Goal: Obtain resource: Download file/media

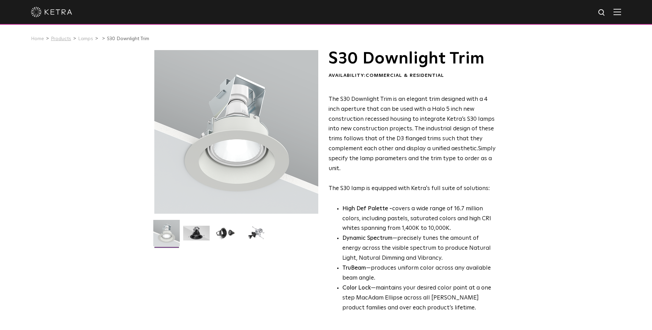
click at [63, 40] on link "Products" at bounding box center [61, 38] width 20 height 5
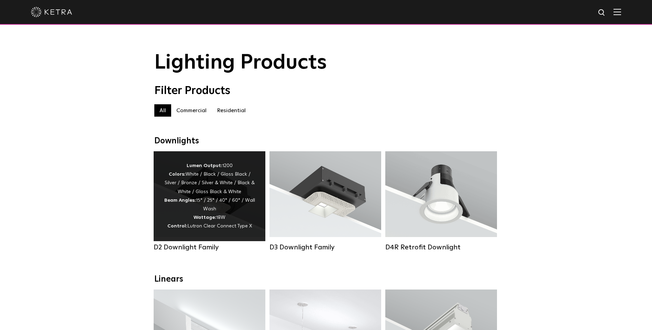
click at [189, 216] on div "Lumen Output: 1200 Colors: White / Black / Gloss Black / Silver / Bronze / Silv…" at bounding box center [209, 196] width 91 height 69
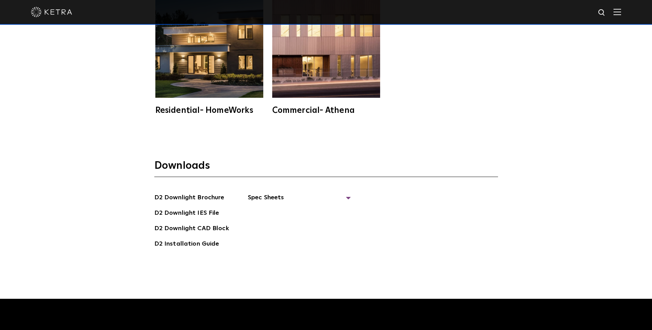
scroll to position [1930, 0]
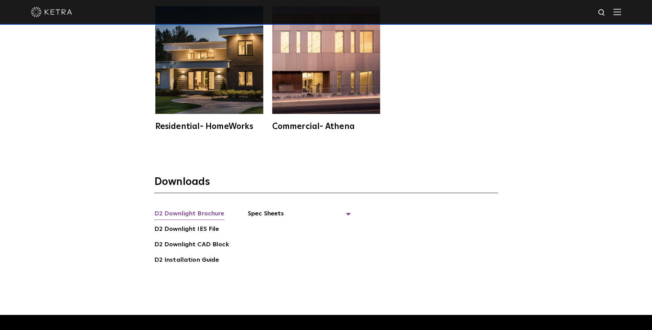
click at [197, 209] on link "D2 Downlight Brochure" at bounding box center [189, 214] width 70 height 11
click at [271, 209] on span "Spec Sheets" at bounding box center [299, 216] width 103 height 15
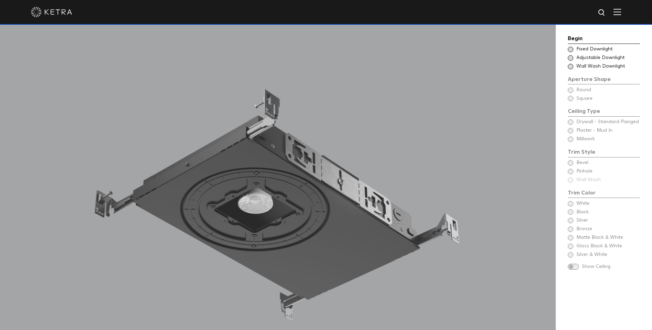
scroll to position [647, 0]
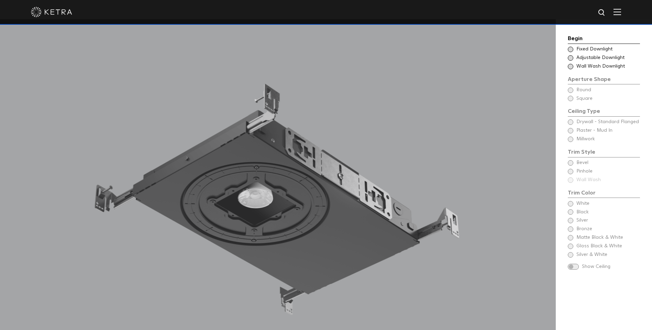
click at [577, 268] on span at bounding box center [573, 267] width 11 height 6
click at [571, 231] on div "Begin Choose Aperture Shape Fixed Downlight Choose Aperture Shape Adjustable Do…" at bounding box center [604, 153] width 72 height 238
click at [570, 93] on div "Begin Choose Aperture Shape Fixed Downlight Choose Aperture Shape Adjustable Do…" at bounding box center [604, 153] width 72 height 238
click at [571, 47] on span at bounding box center [570, 49] width 5 height 5
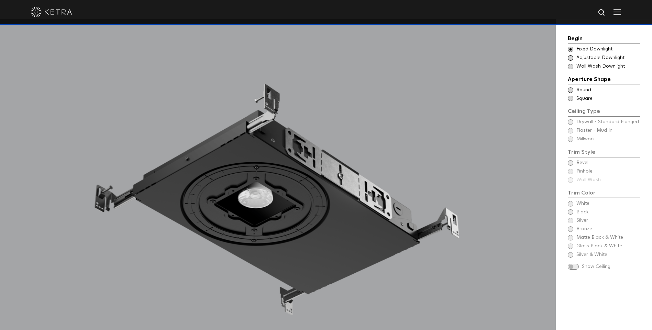
click at [571, 89] on span at bounding box center [570, 90] width 5 height 5
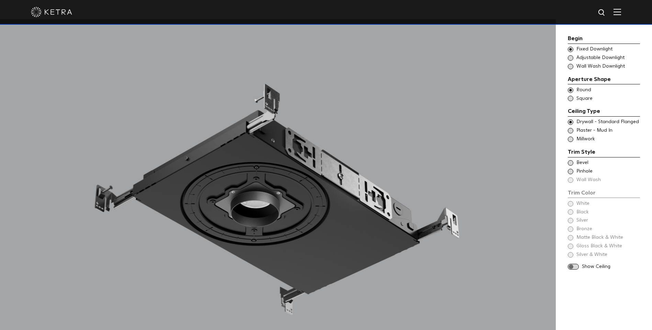
click at [571, 138] on span at bounding box center [570, 139] width 5 height 5
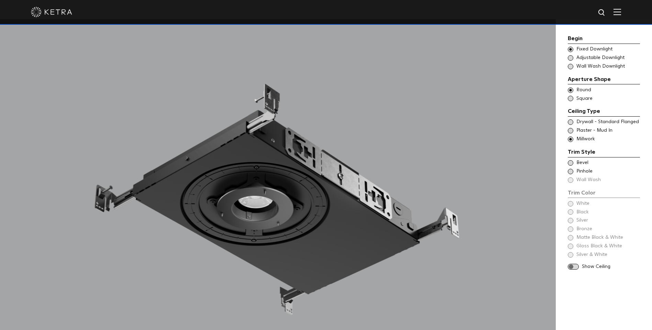
click at [571, 163] on span at bounding box center [570, 162] width 5 height 5
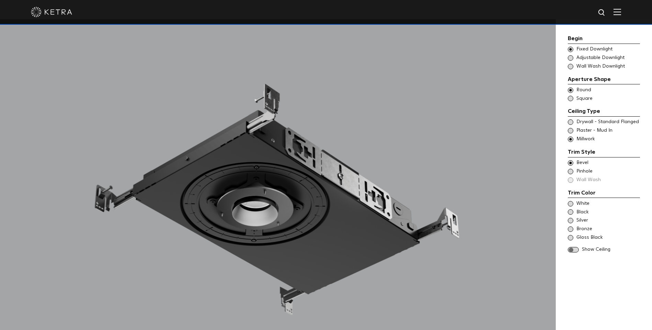
click at [570, 228] on span at bounding box center [570, 229] width 5 height 5
click at [570, 123] on span at bounding box center [570, 122] width 5 height 5
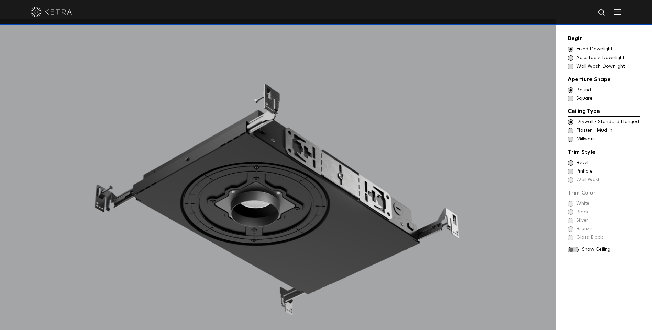
click at [570, 130] on span at bounding box center [570, 130] width 5 height 5
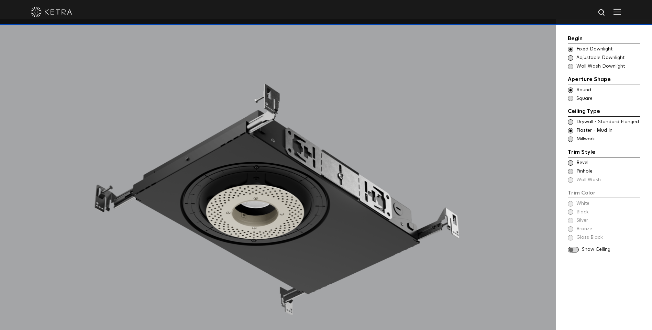
click at [571, 138] on span at bounding box center [570, 139] width 5 height 5
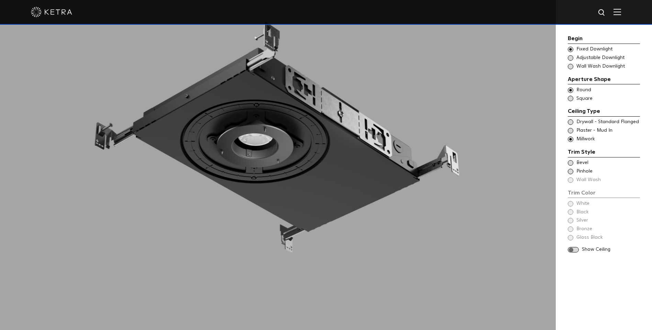
scroll to position [716, 0]
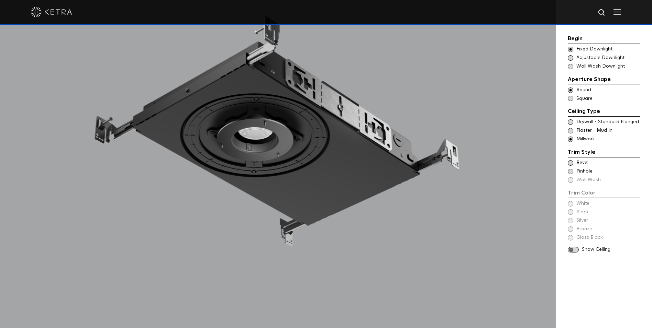
click at [571, 123] on span at bounding box center [570, 122] width 5 height 5
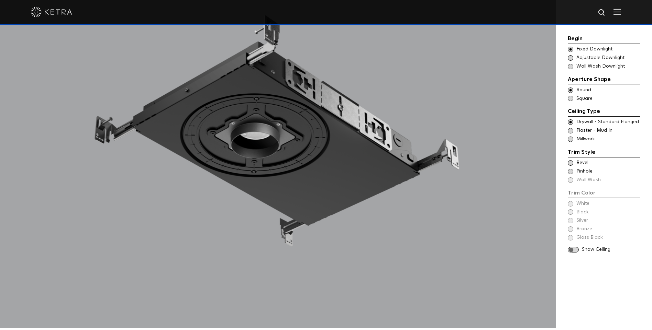
click at [571, 129] on span at bounding box center [570, 130] width 5 height 5
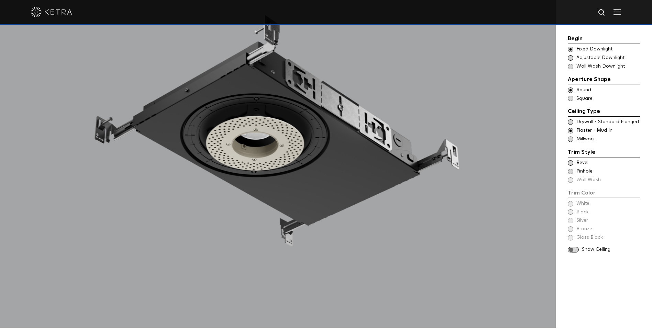
click at [571, 138] on span at bounding box center [570, 139] width 5 height 5
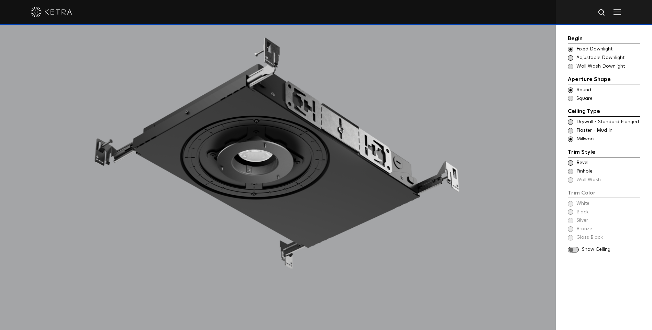
scroll to position [647, 0]
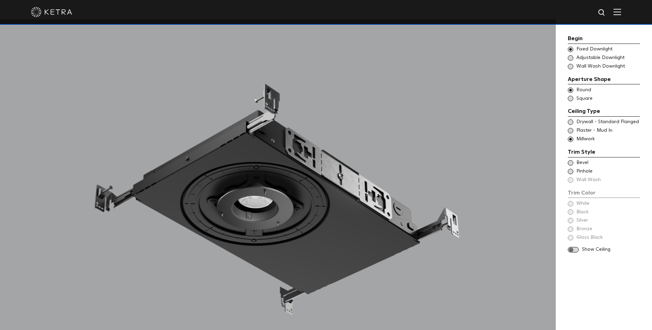
click at [570, 98] on span at bounding box center [570, 98] width 5 height 5
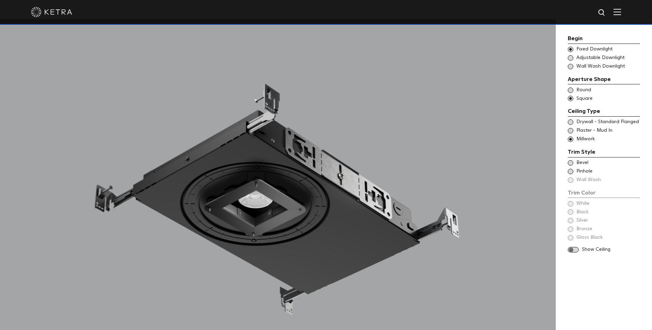
click at [573, 251] on span at bounding box center [573, 250] width 11 height 6
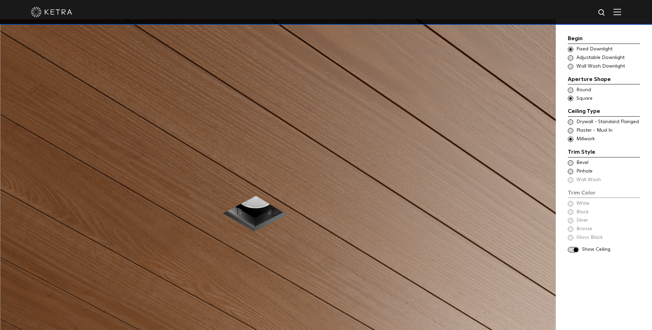
click at [570, 121] on span at bounding box center [570, 122] width 5 height 5
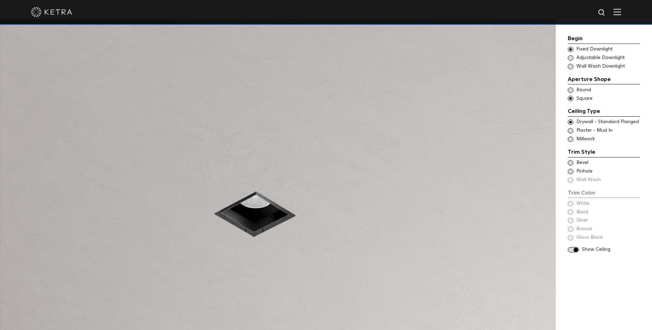
click at [570, 163] on span at bounding box center [570, 162] width 5 height 5
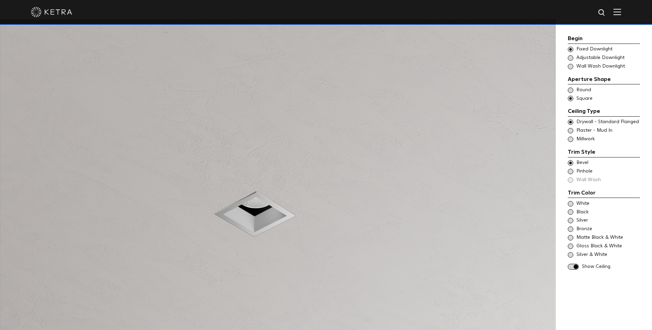
click at [570, 228] on span at bounding box center [570, 229] width 5 height 5
click at [572, 90] on span at bounding box center [570, 90] width 5 height 5
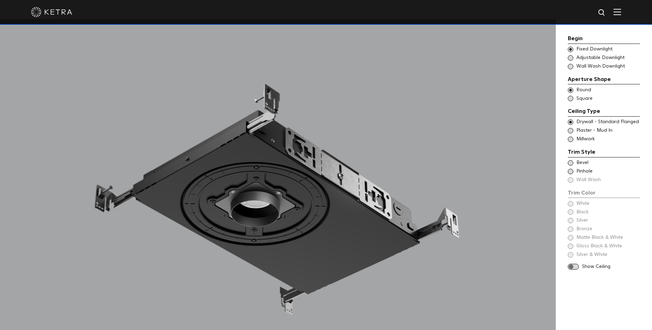
click at [576, 266] on span at bounding box center [573, 267] width 11 height 6
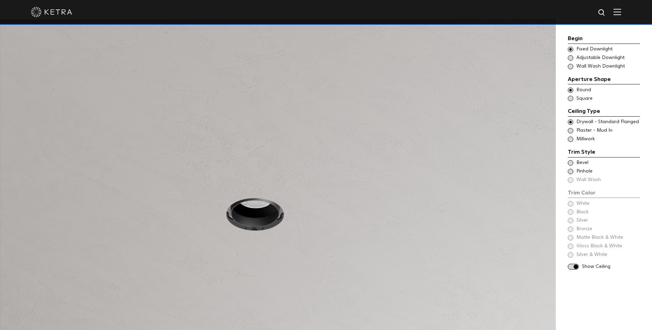
click at [571, 162] on span at bounding box center [570, 162] width 5 height 5
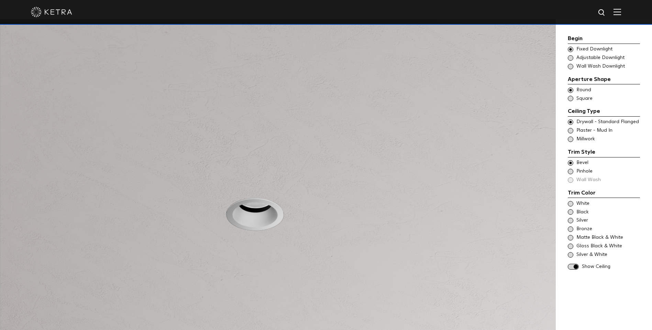
click at [571, 204] on span at bounding box center [570, 203] width 5 height 5
click at [570, 218] on span at bounding box center [570, 220] width 5 height 5
click at [571, 229] on span at bounding box center [570, 229] width 5 height 5
click at [571, 236] on span at bounding box center [570, 237] width 5 height 5
click at [571, 232] on span at bounding box center [570, 229] width 5 height 5
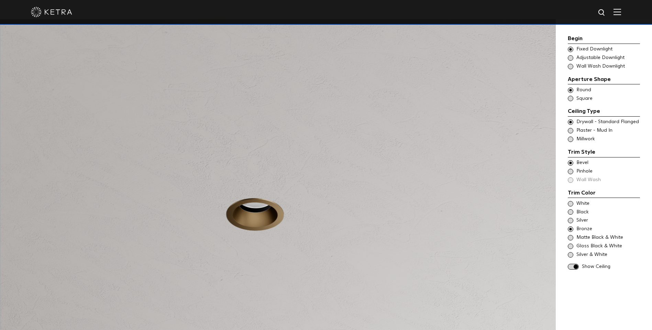
click at [571, 254] on span at bounding box center [570, 255] width 5 height 5
click at [571, 246] on span at bounding box center [570, 246] width 5 height 5
click at [571, 237] on span at bounding box center [570, 237] width 5 height 5
click at [570, 231] on span at bounding box center [570, 229] width 5 height 5
click at [571, 210] on span at bounding box center [570, 212] width 5 height 5
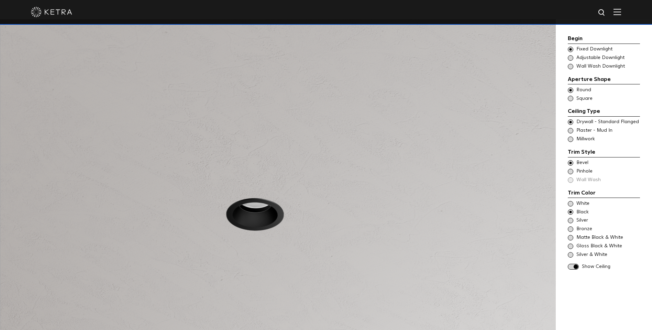
click at [572, 228] on span at bounding box center [570, 229] width 5 height 5
